Goal: Information Seeking & Learning: Learn about a topic

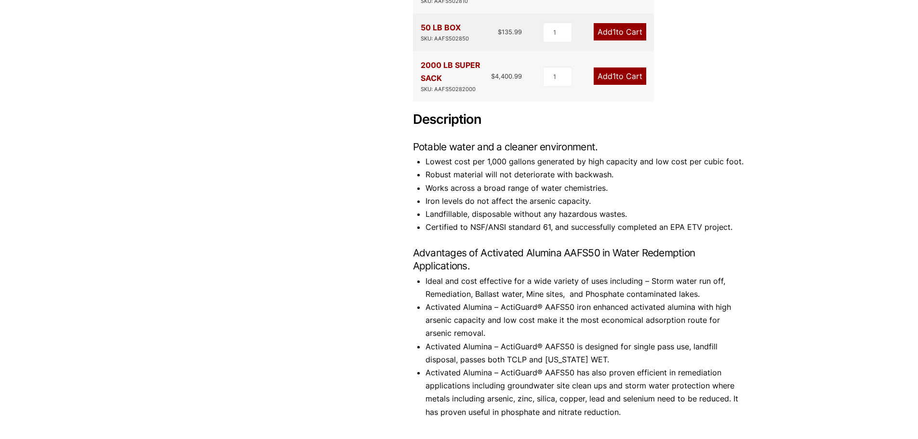
scroll to position [530, 0]
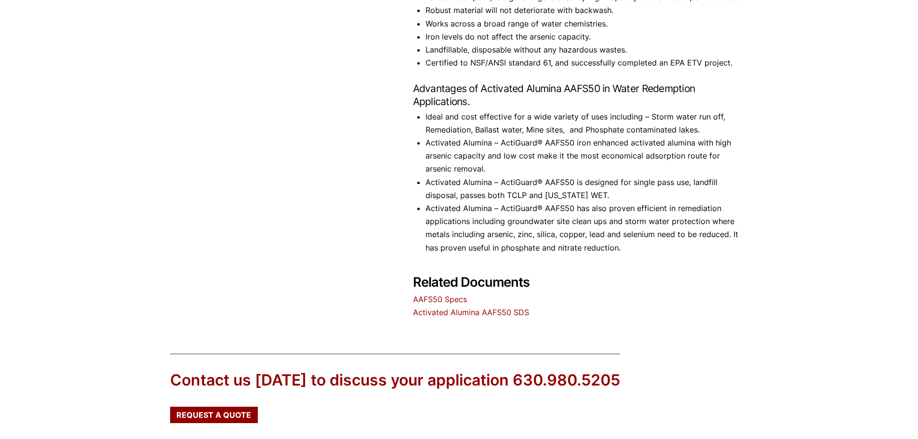
click at [457, 294] on link "AAFS50 Specs" at bounding box center [440, 299] width 54 height 10
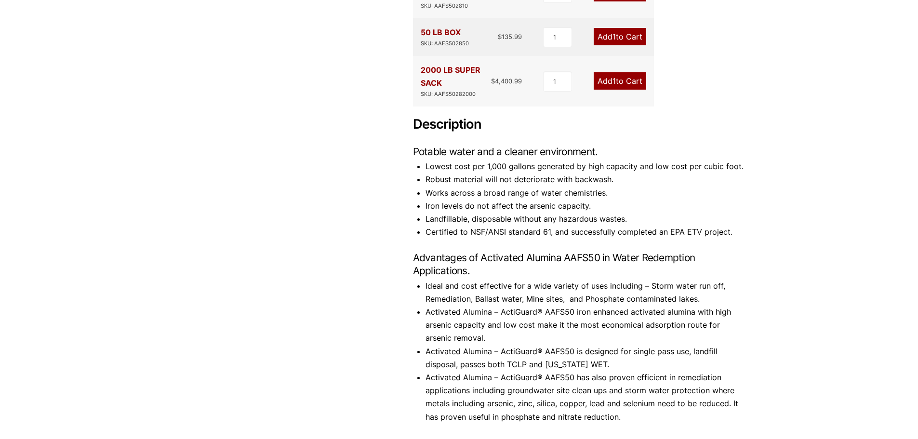
scroll to position [434, 0]
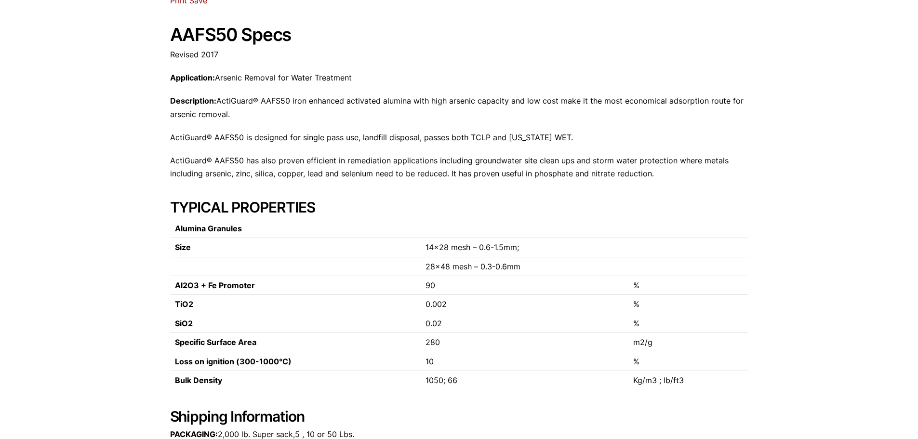
scroll to position [193, 0]
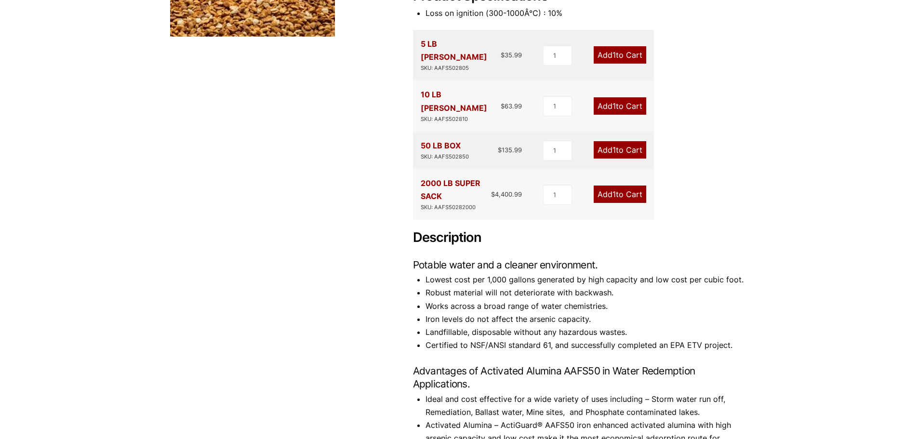
scroll to position [385, 0]
